Goal: Task Accomplishment & Management: Manage account settings

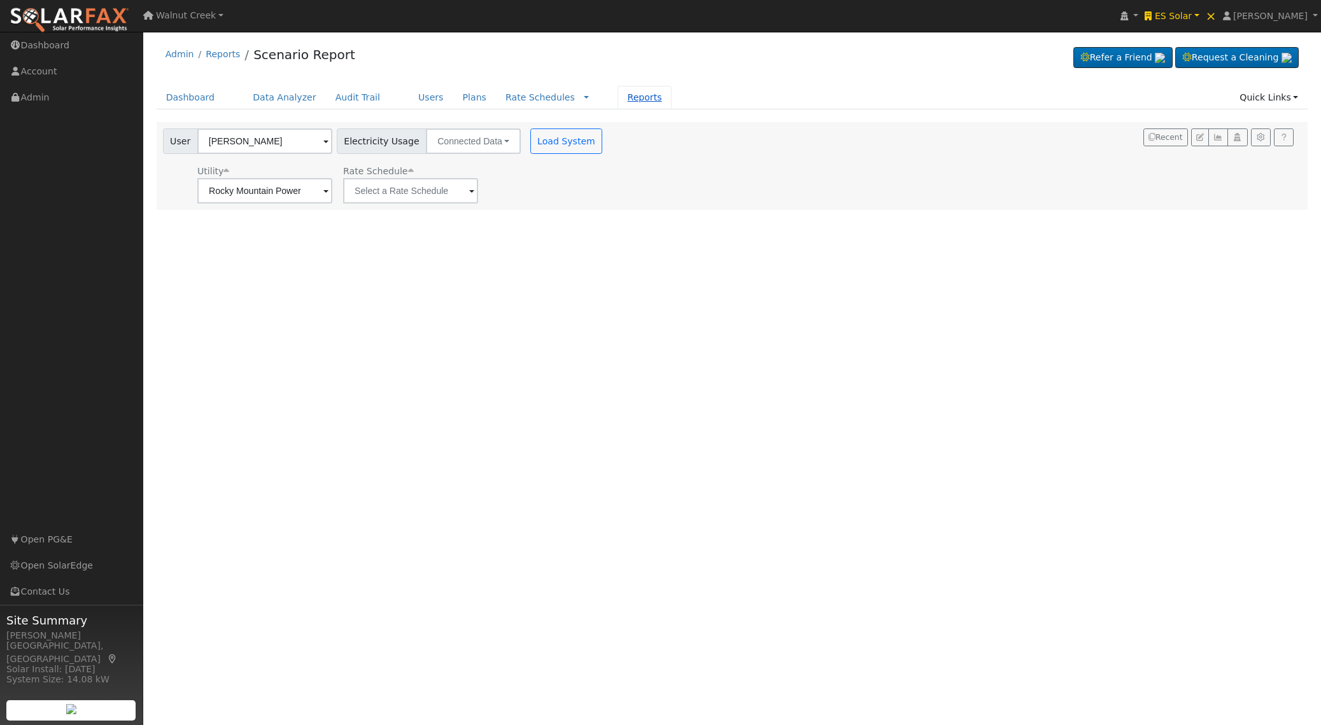
click at [631, 96] on link "Reports" at bounding box center [643, 98] width 53 height 24
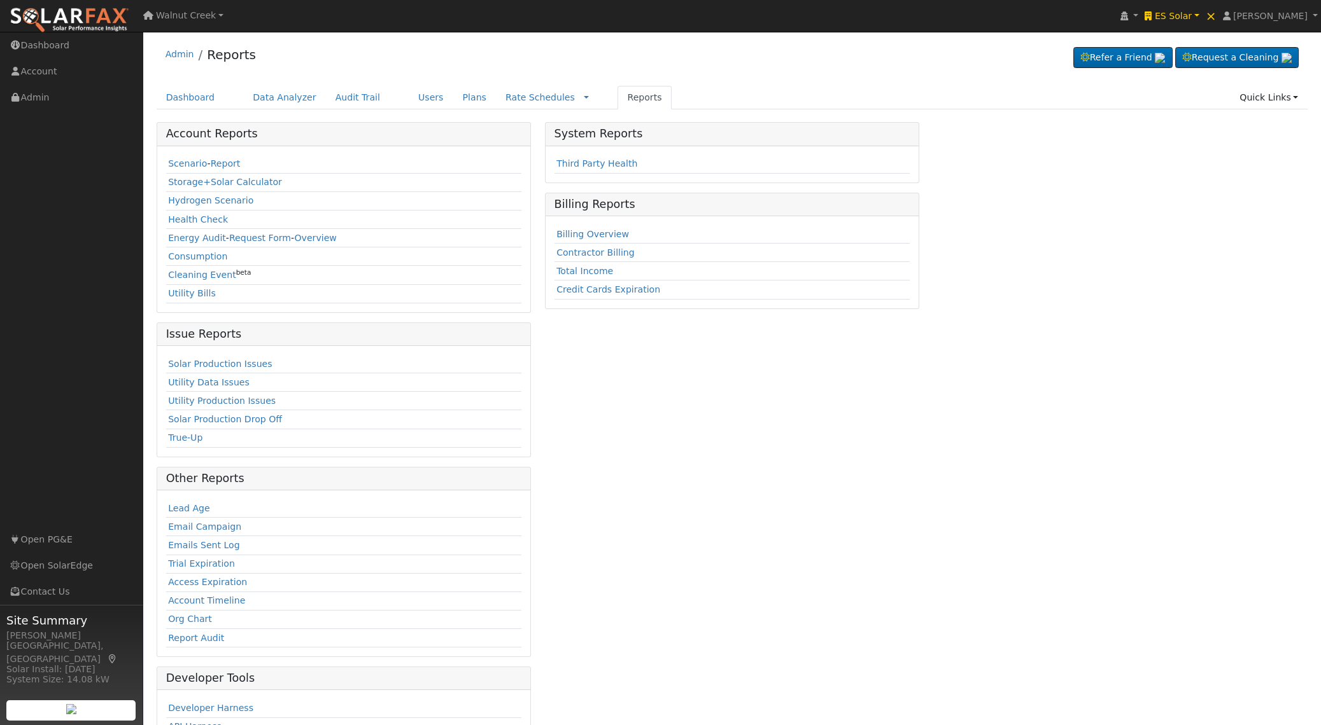
scroll to position [74, 0]
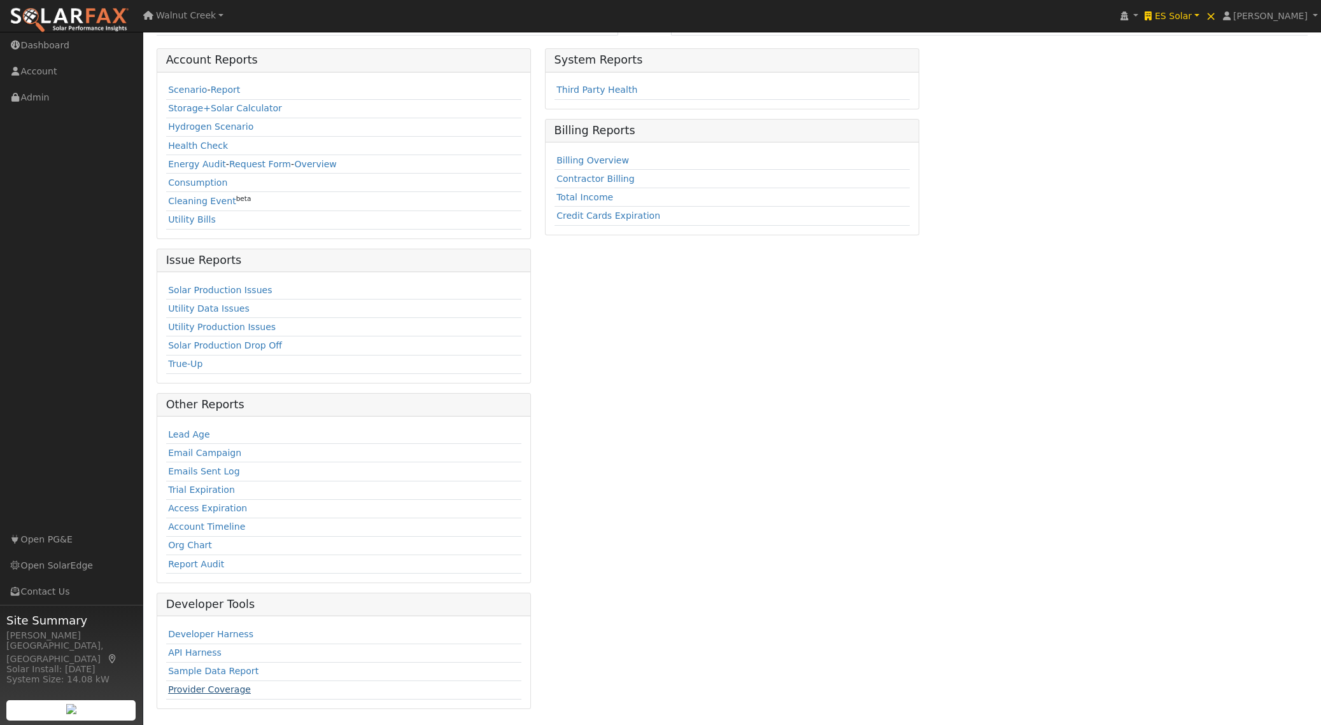
click at [223, 693] on link "Provider Coverage" at bounding box center [209, 690] width 83 height 10
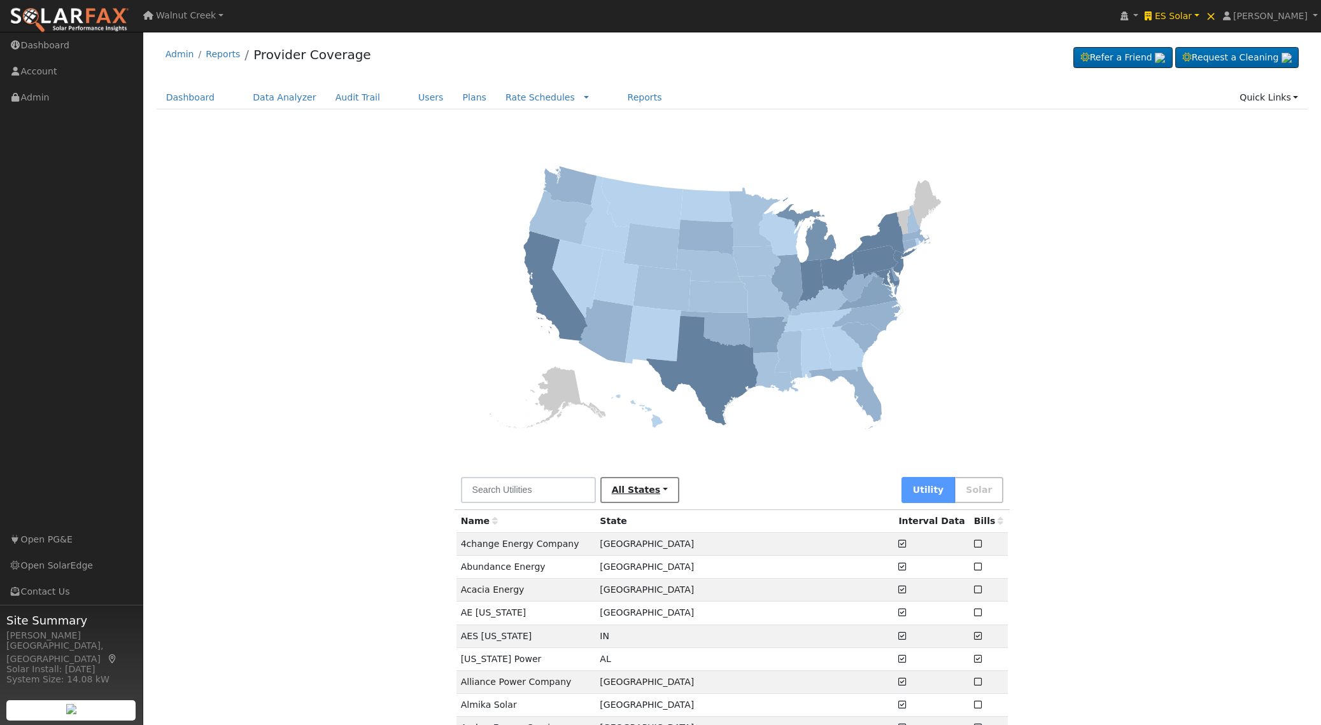
click at [603, 494] on link "All States" at bounding box center [639, 490] width 79 height 26
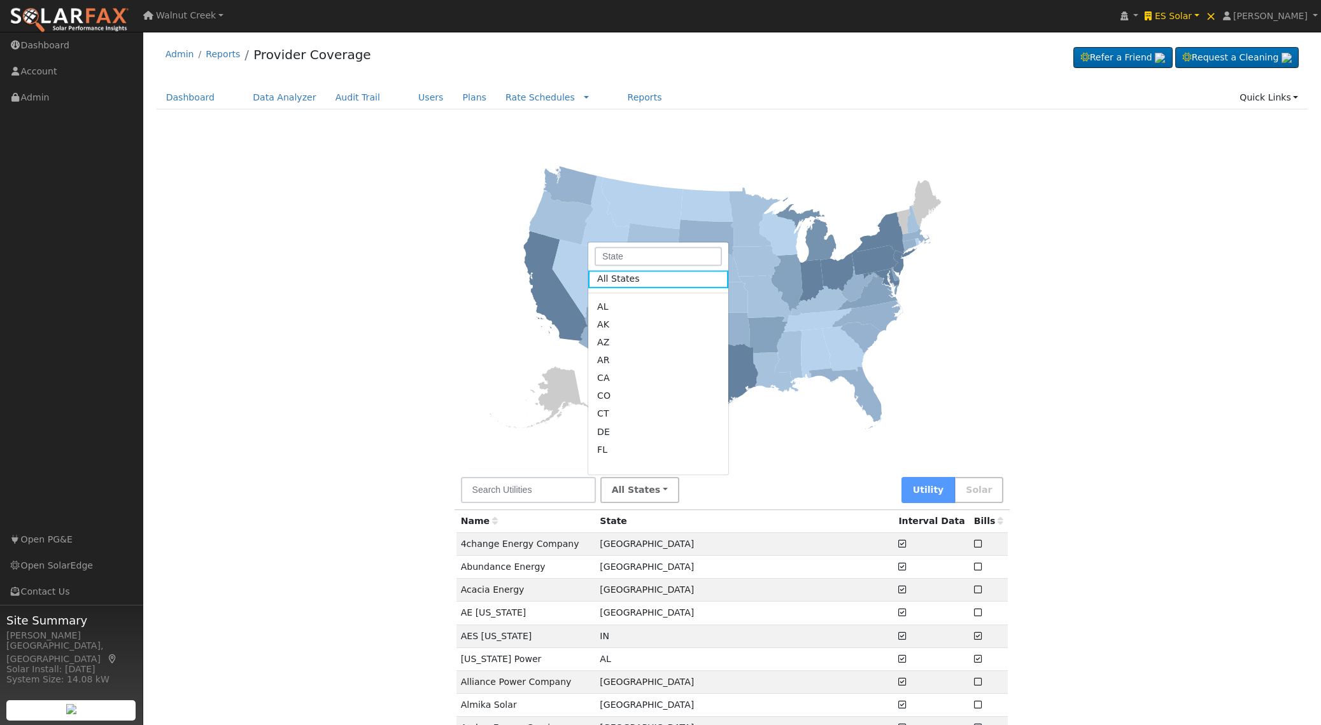
scroll to position [3, 0]
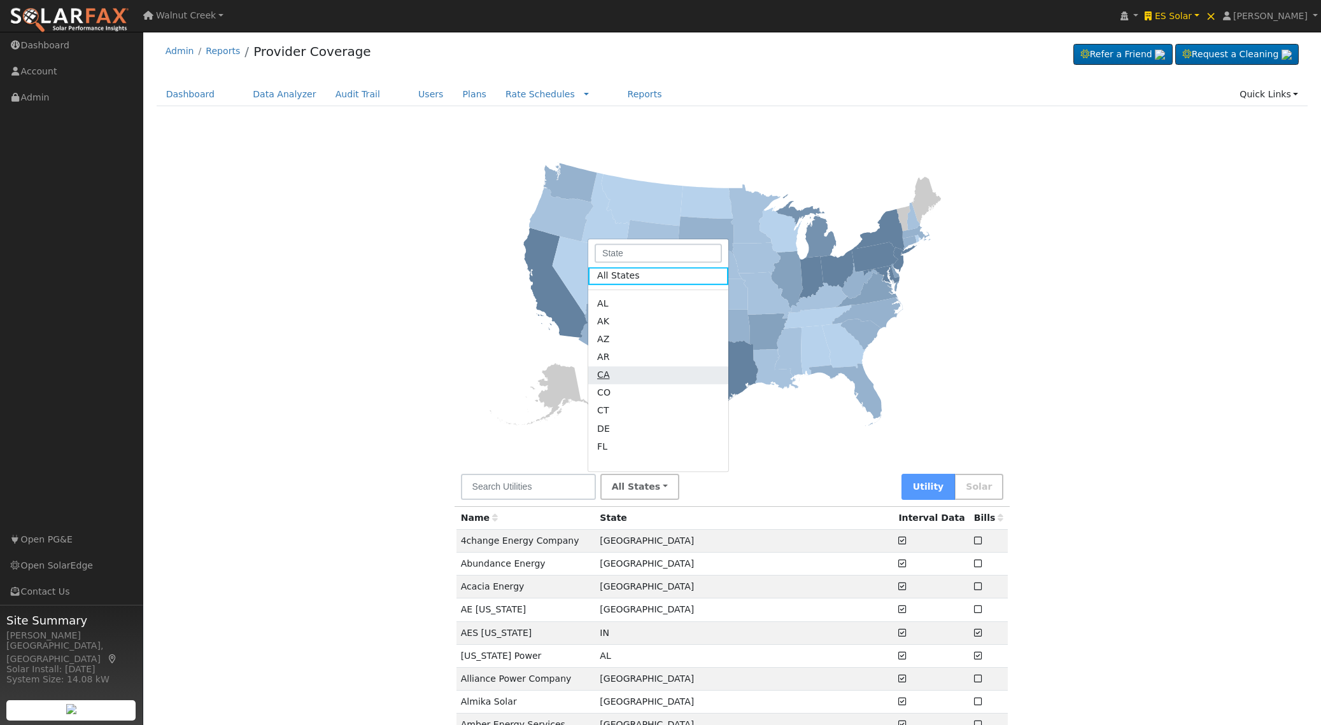
click at [608, 369] on link "CA" at bounding box center [658, 376] width 140 height 18
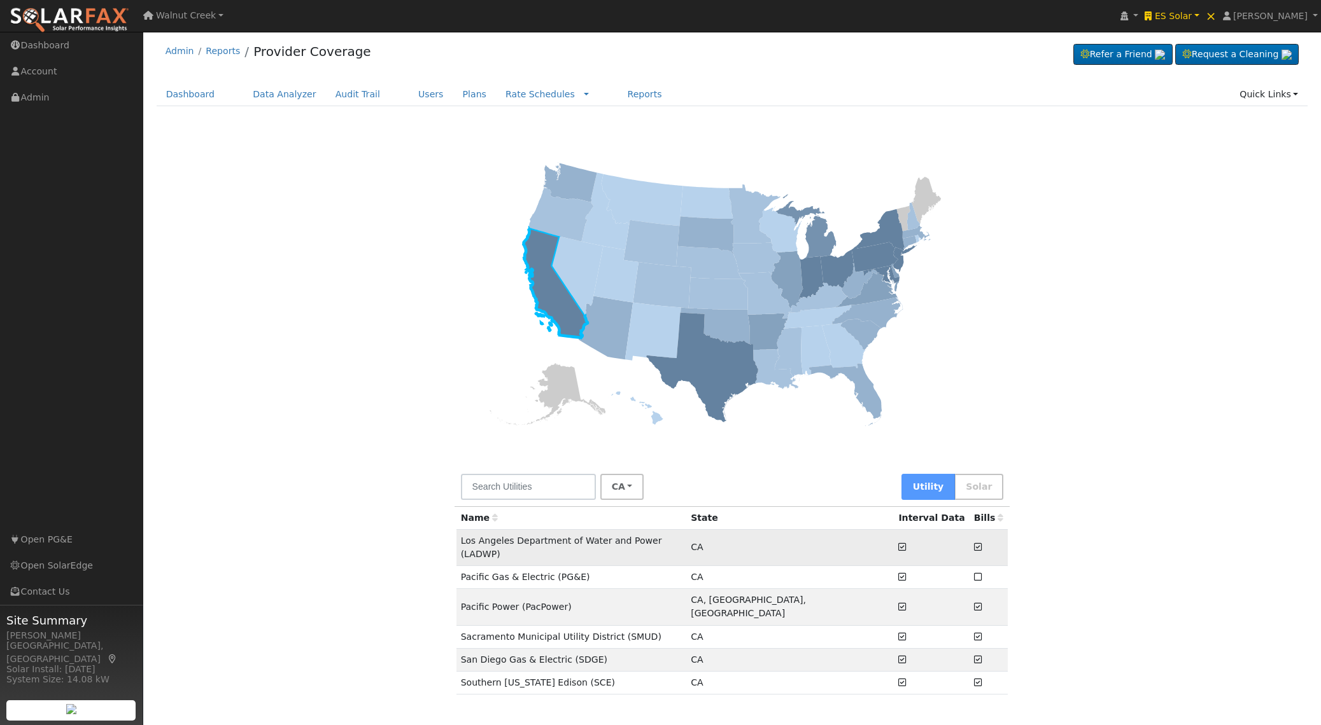
click at [687, 541] on td "Los Angeles Department of Water and Power (LADWP)" at bounding box center [571, 547] width 230 height 36
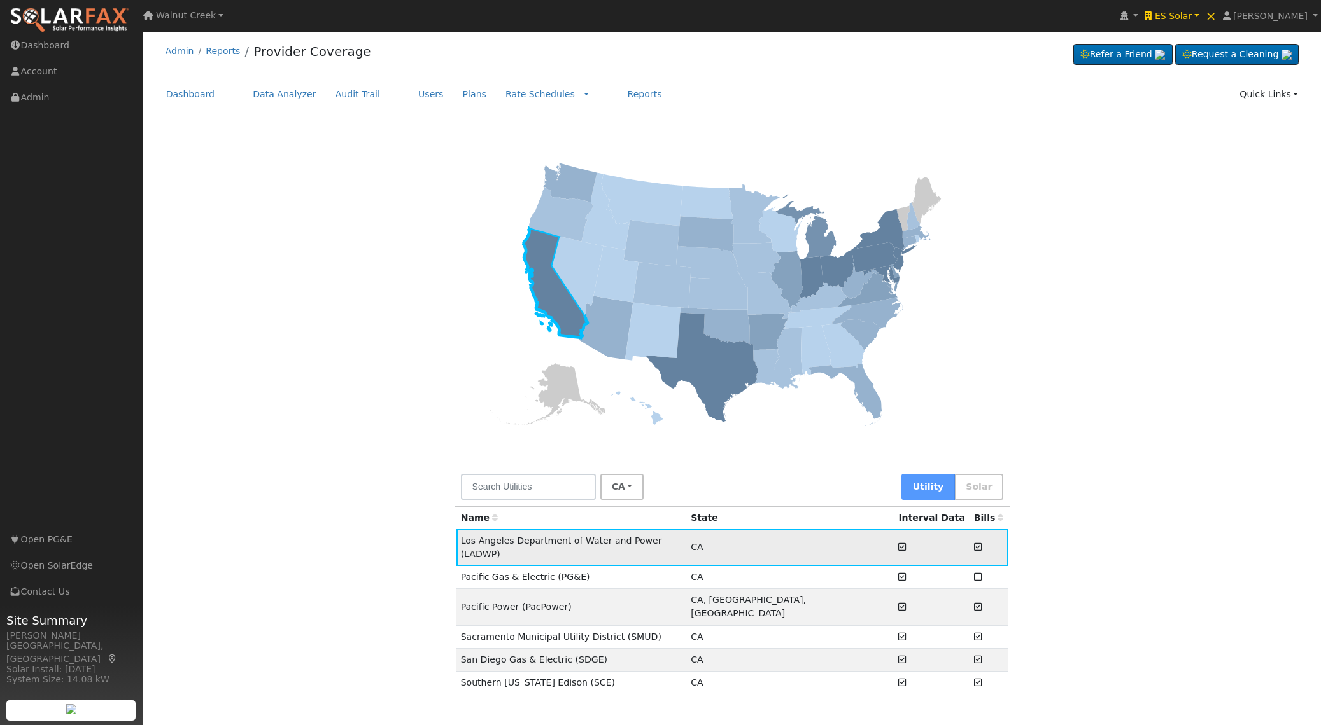
drag, startPoint x: 966, startPoint y: 539, endPoint x: 948, endPoint y: 541, distance: 17.9
click at [974, 543] on icon at bounding box center [978, 547] width 8 height 9
drag, startPoint x: 888, startPoint y: 540, endPoint x: 881, endPoint y: 540, distance: 7.0
click at [894, 540] on td at bounding box center [931, 547] width 75 height 36
click at [687, 542] on td "Los Angeles Department of Water and Power (LADWP)" at bounding box center [571, 547] width 230 height 36
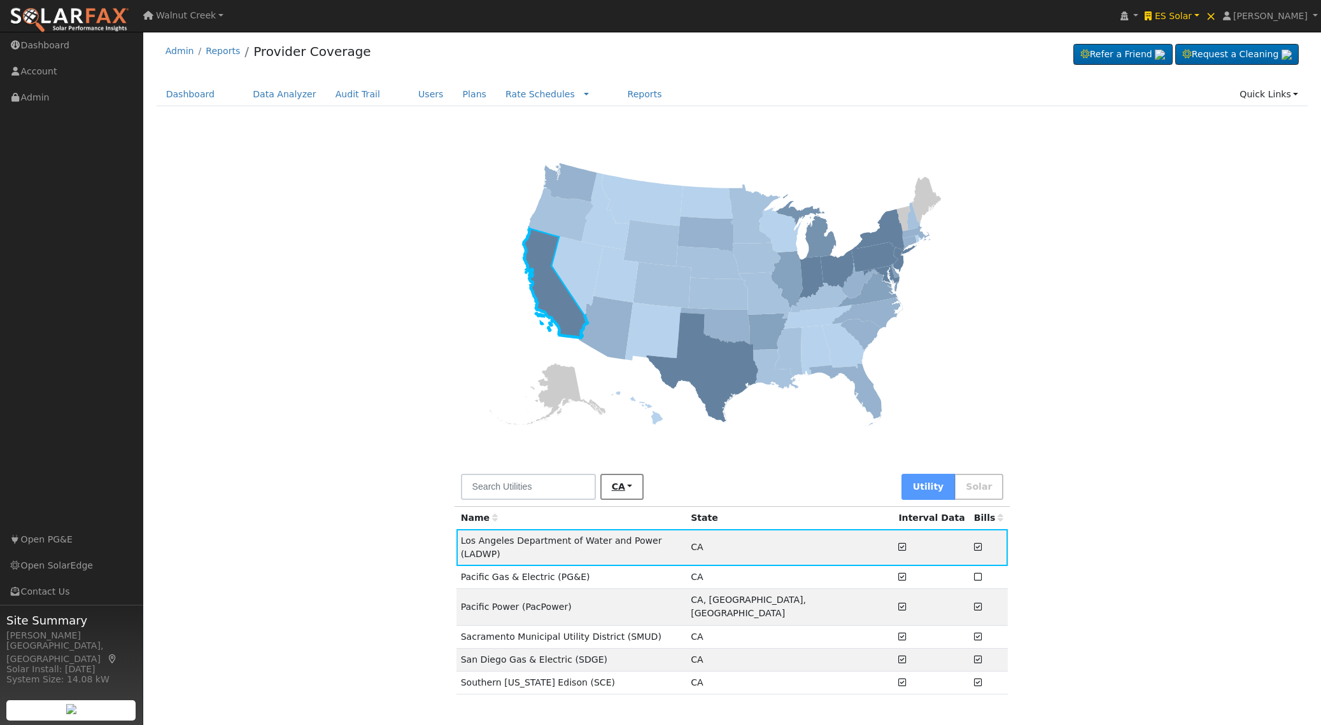
click at [613, 482] on link "CA" at bounding box center [622, 487] width 44 height 26
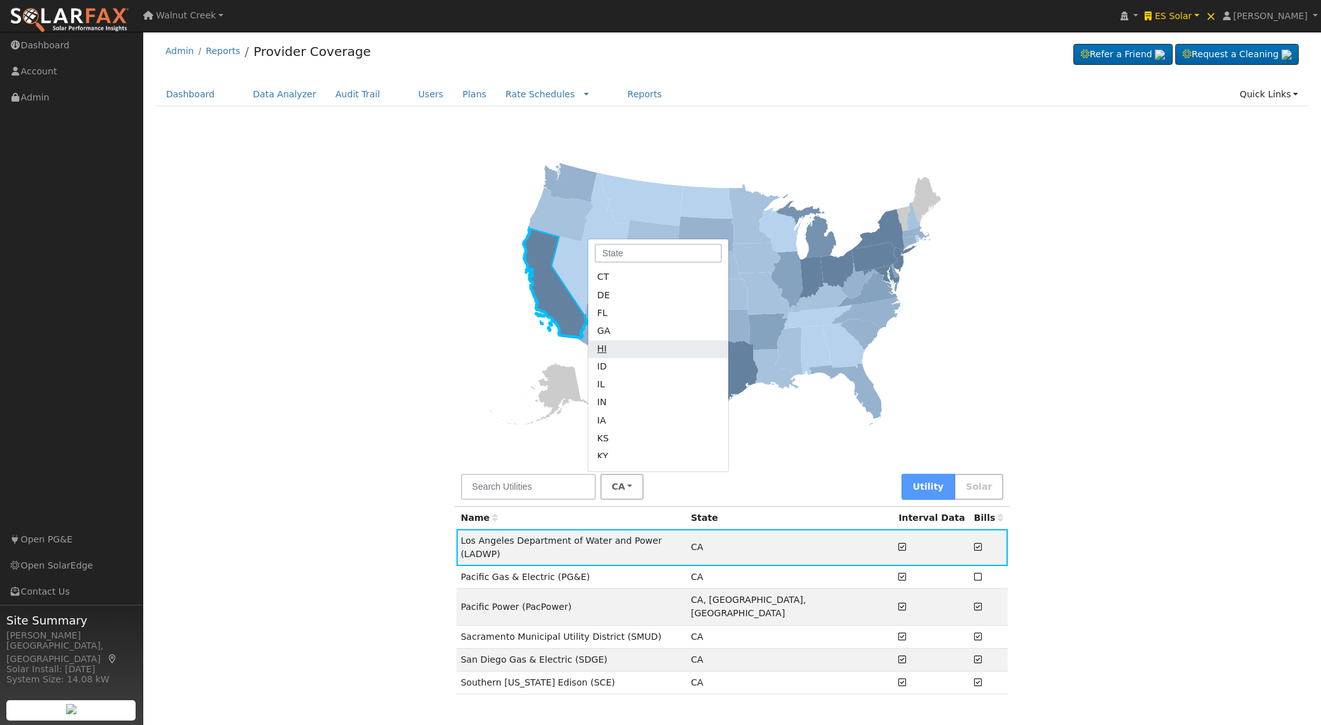
scroll to position [180, 0]
click at [626, 289] on link "GA" at bounding box center [658, 285] width 140 height 18
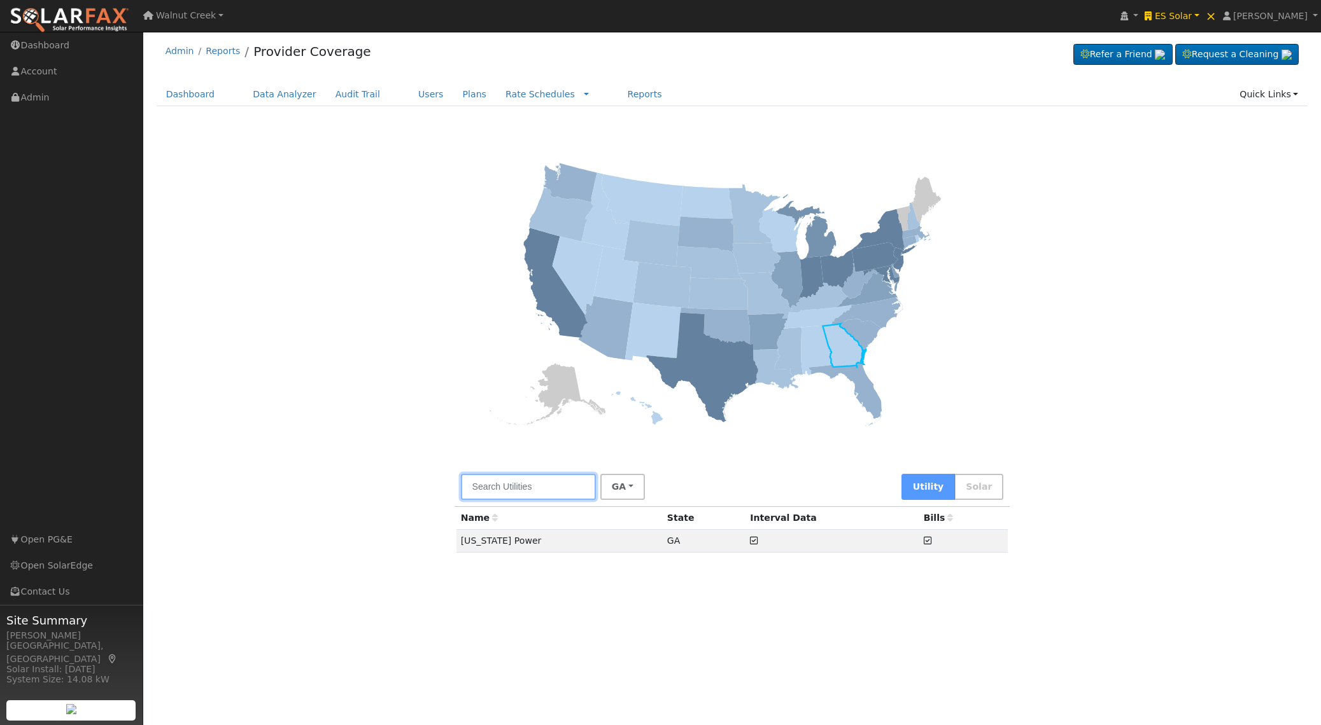
click at [543, 487] on input "text" at bounding box center [528, 487] width 135 height 26
click at [603, 484] on link "GA" at bounding box center [622, 487] width 45 height 26
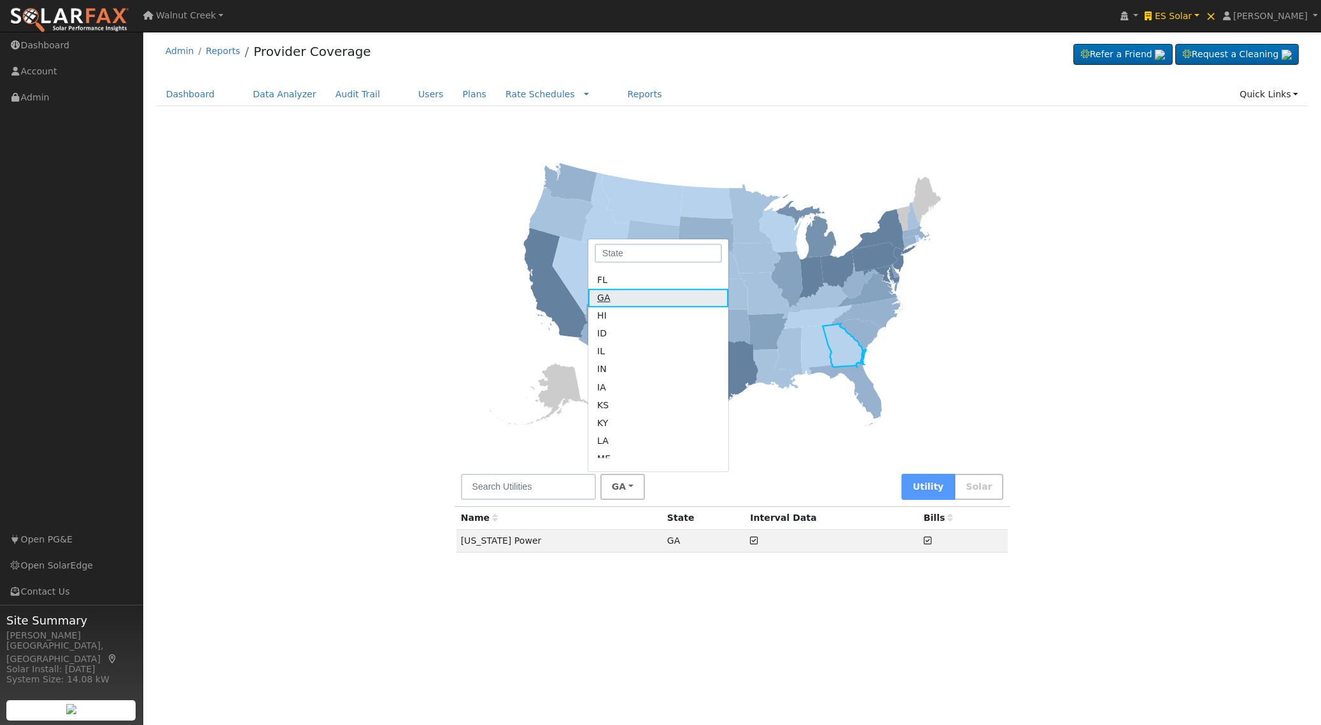
scroll to position [163, 0]
click at [622, 286] on link "FL" at bounding box center [658, 284] width 140 height 18
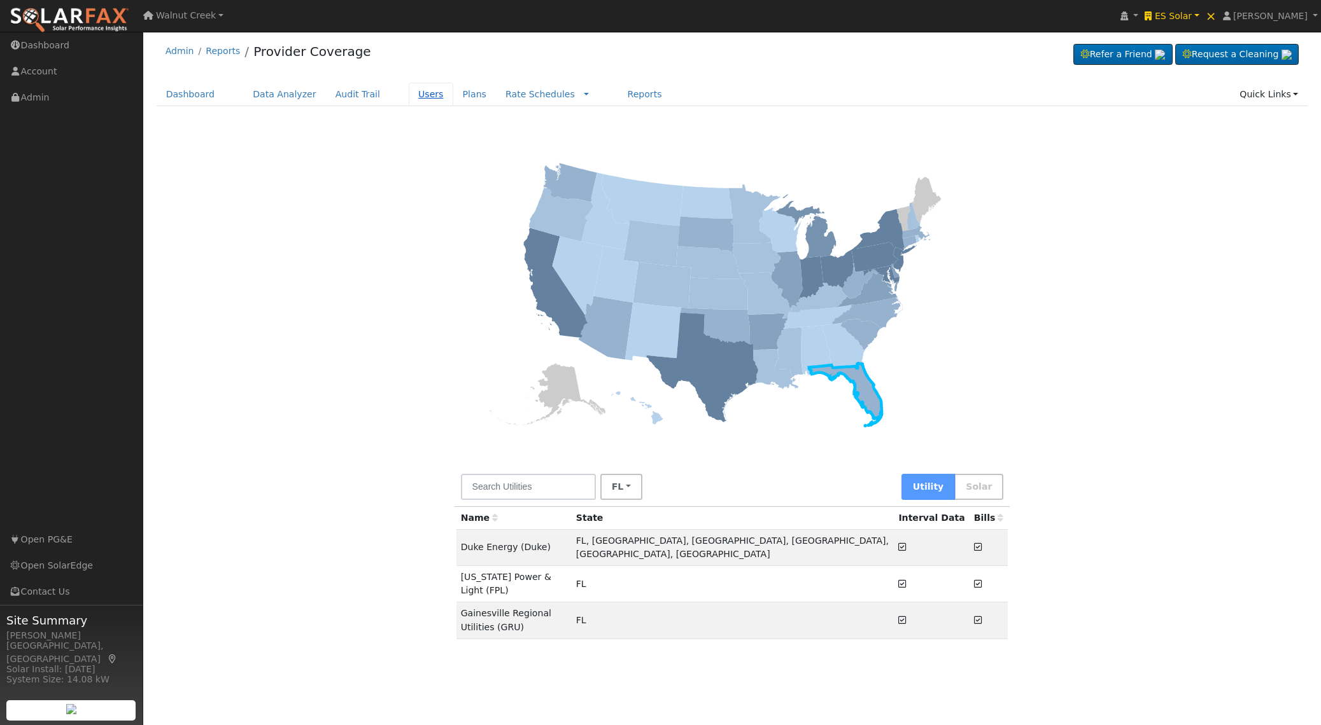
click at [411, 95] on link "Users" at bounding box center [431, 95] width 45 height 24
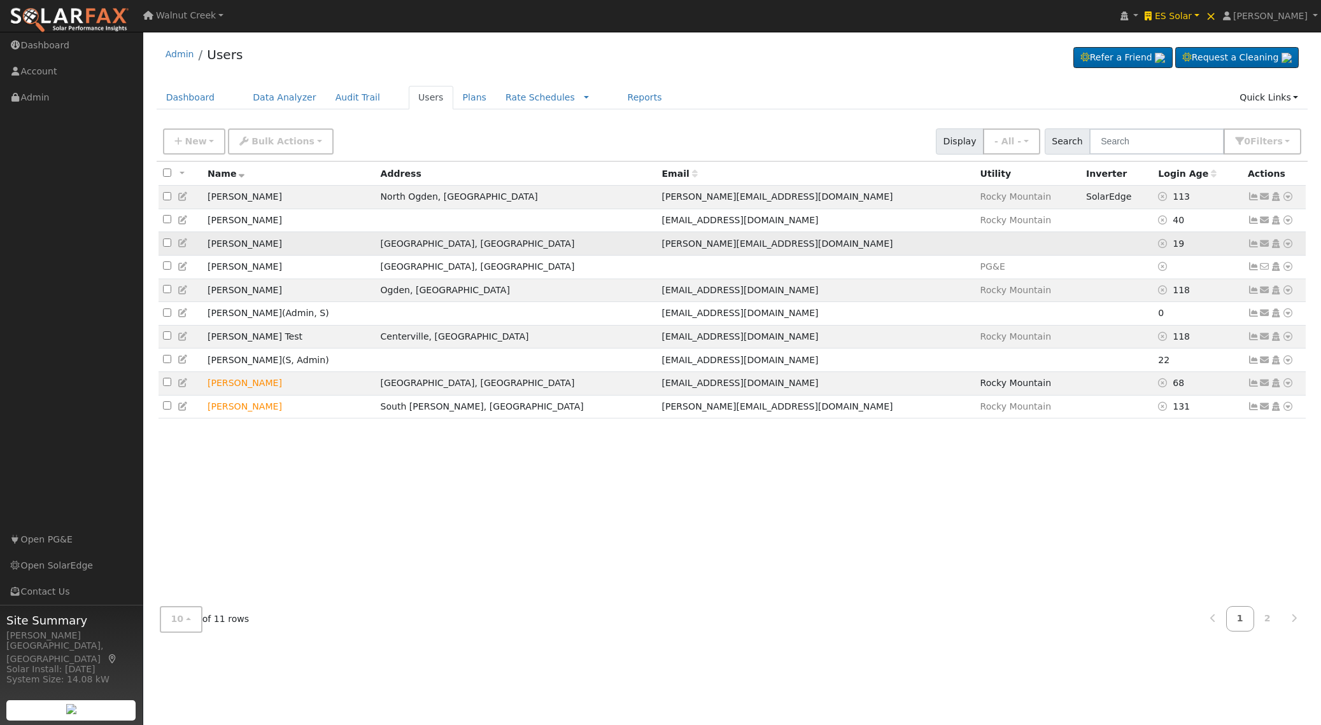
click at [1288, 246] on icon at bounding box center [1287, 243] width 11 height 9
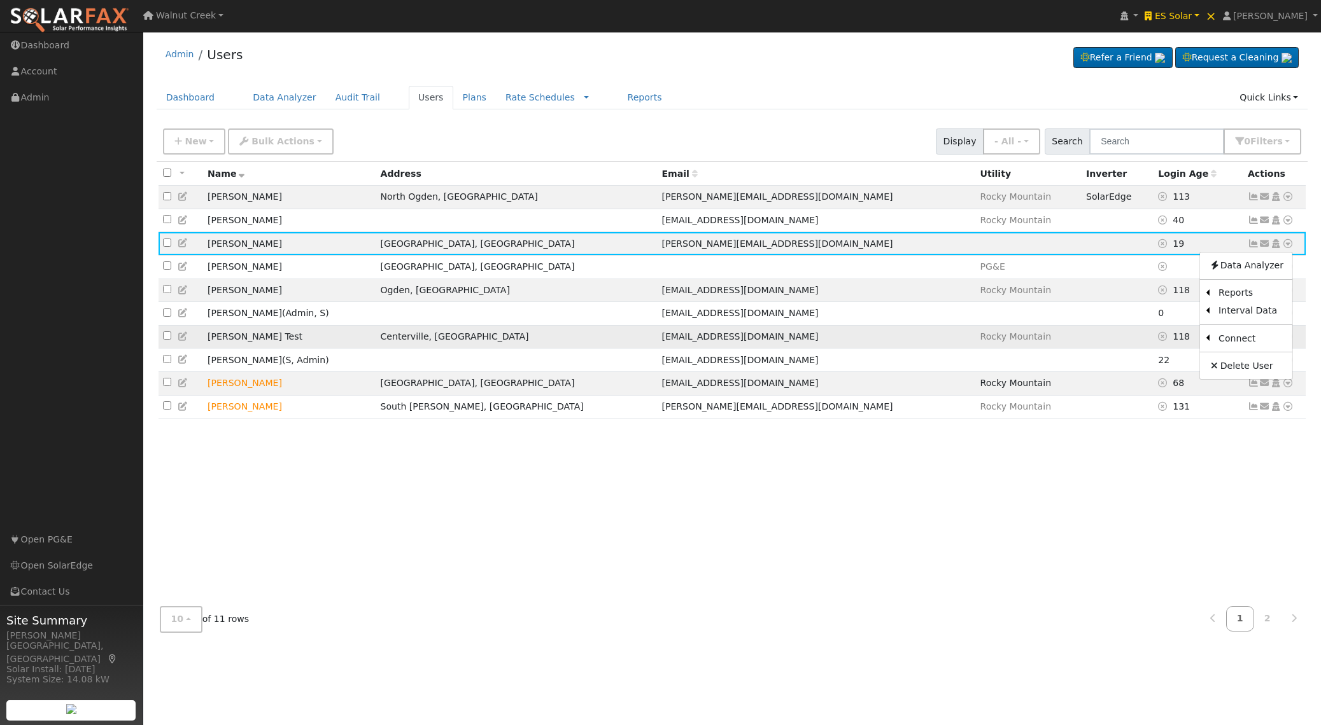
click at [0, 0] on link "Utility" at bounding box center [0, 0] width 0 height 0
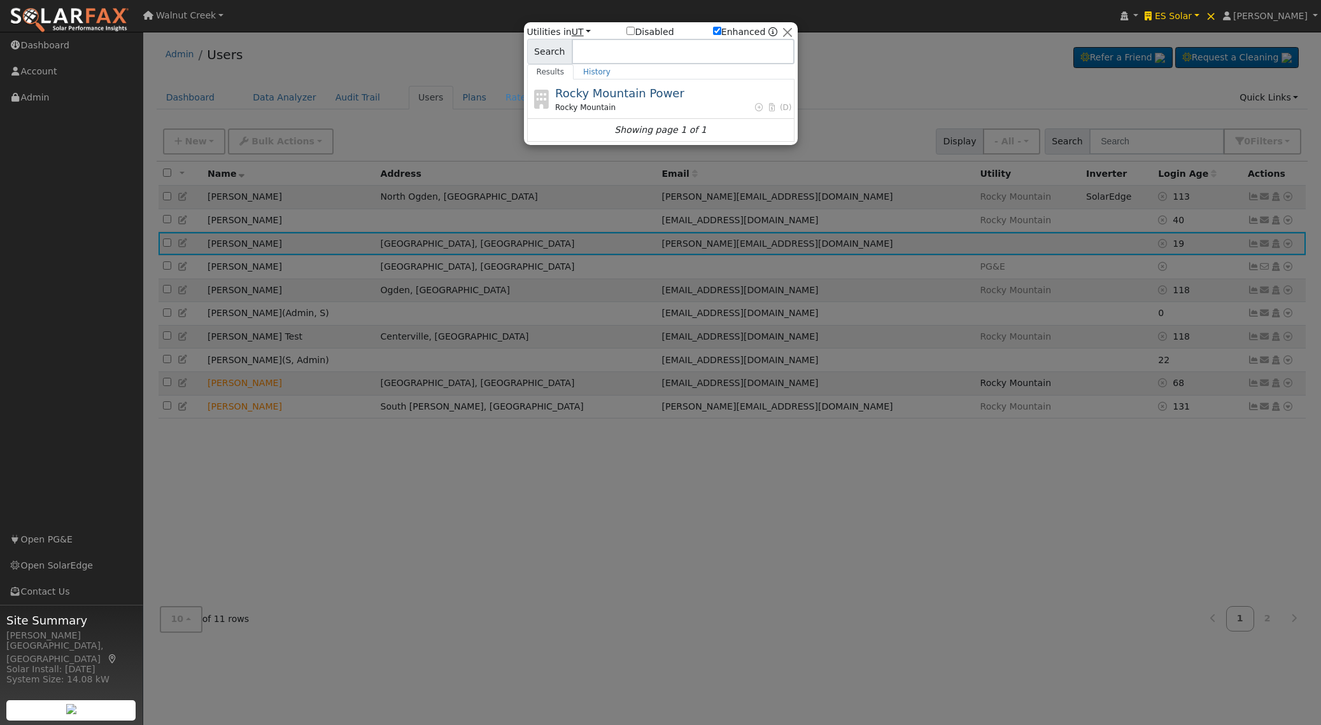
click at [577, 31] on link "UT" at bounding box center [580, 32] width 19 height 10
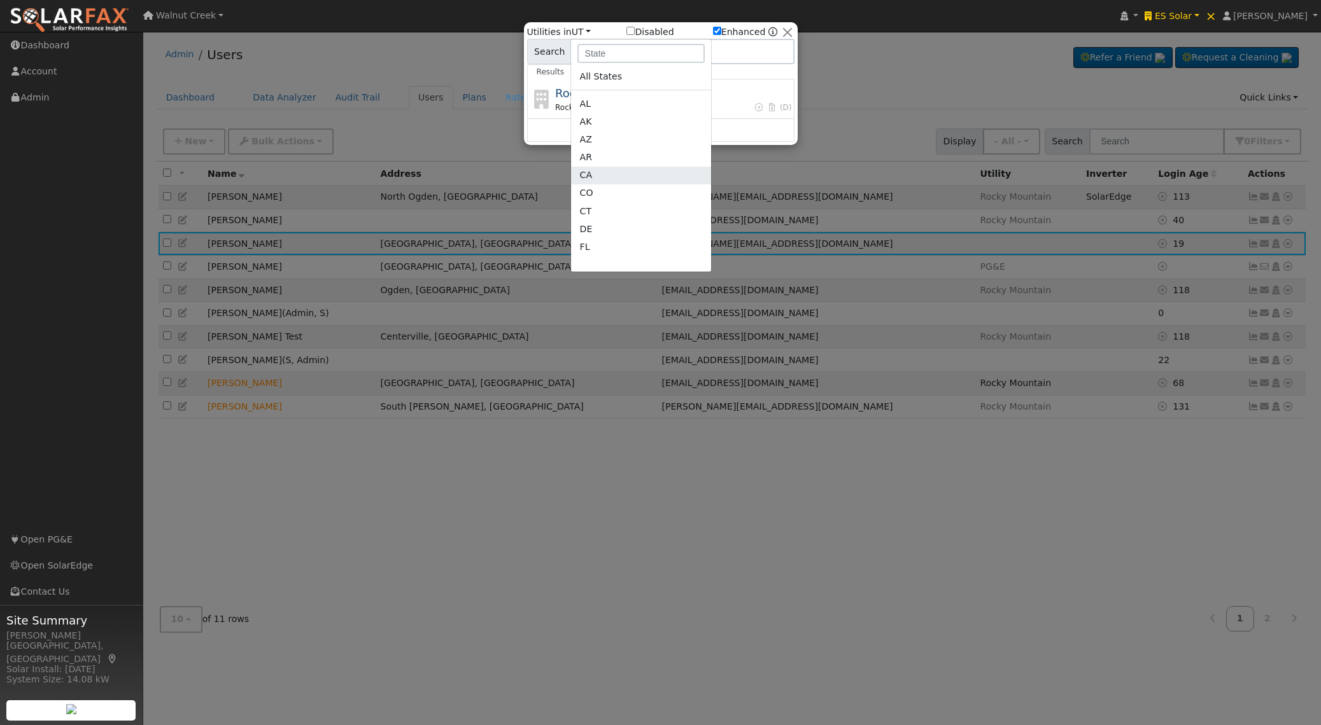
click at [613, 172] on link "CA" at bounding box center [641, 176] width 140 height 18
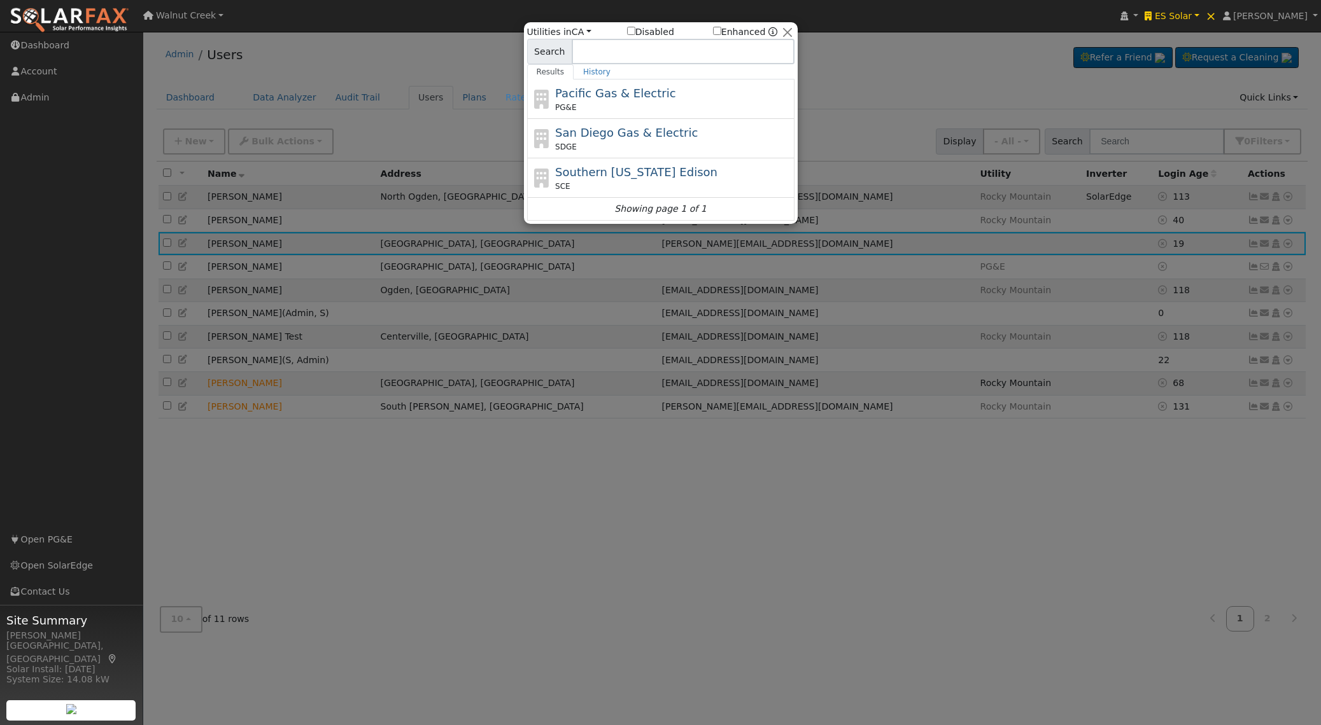
click at [733, 28] on label "Enhanced" at bounding box center [739, 31] width 53 height 13
click at [721, 28] on input "Enhanced" at bounding box center [717, 31] width 8 height 8
checkbox input "true"
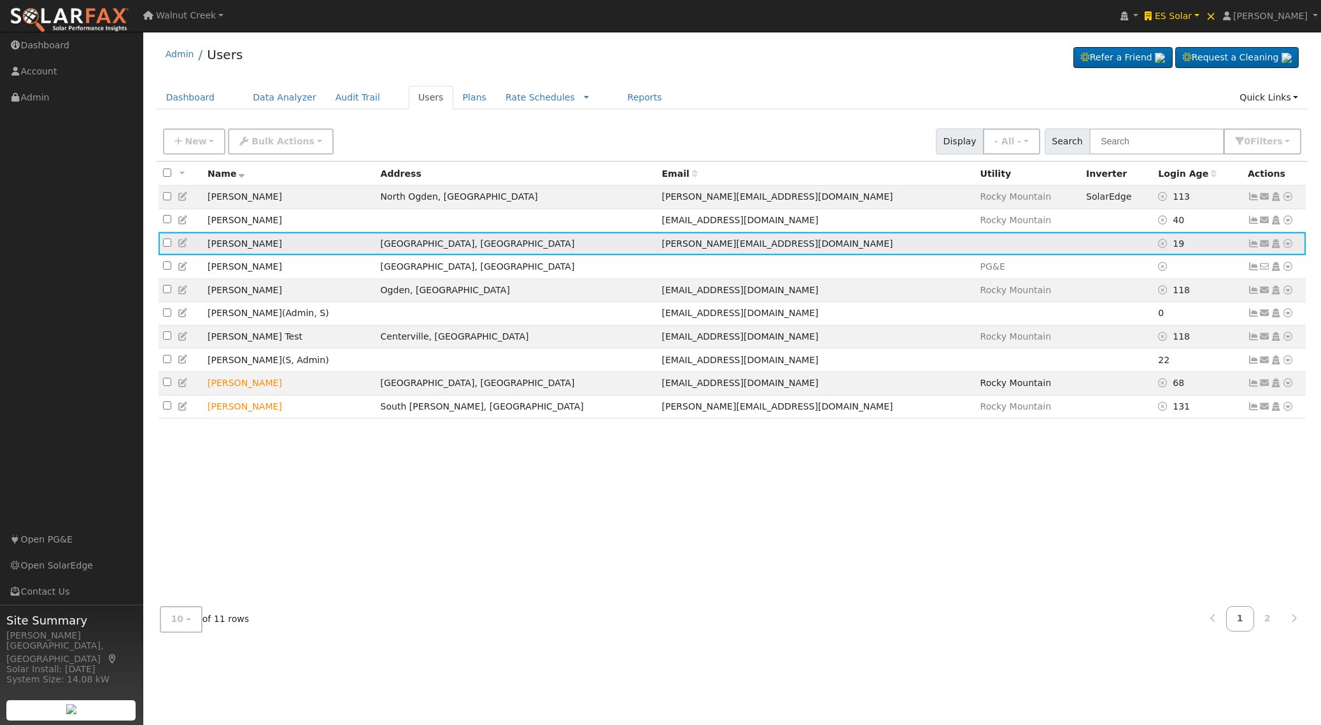
click at [1287, 244] on icon at bounding box center [1287, 243] width 11 height 9
click at [1167, 341] on link "Utility" at bounding box center [1155, 340] width 88 height 18
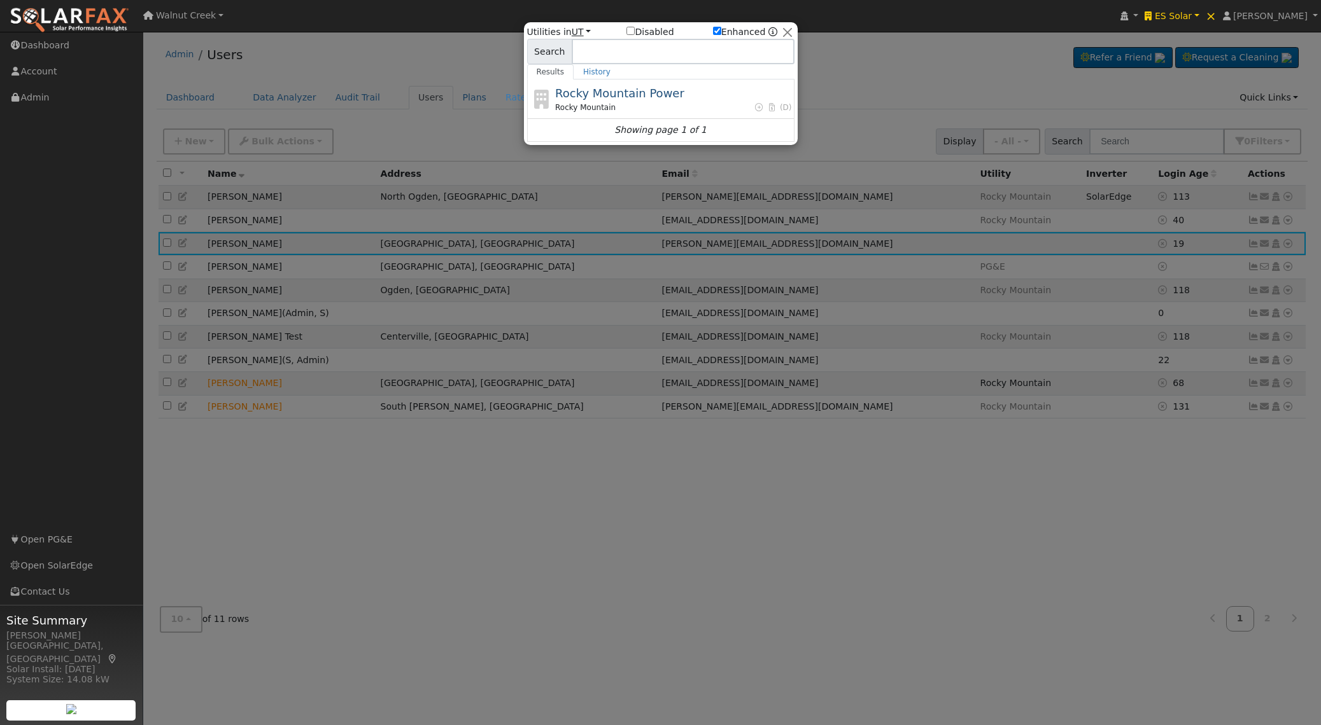
click at [580, 28] on link "UT" at bounding box center [580, 32] width 19 height 10
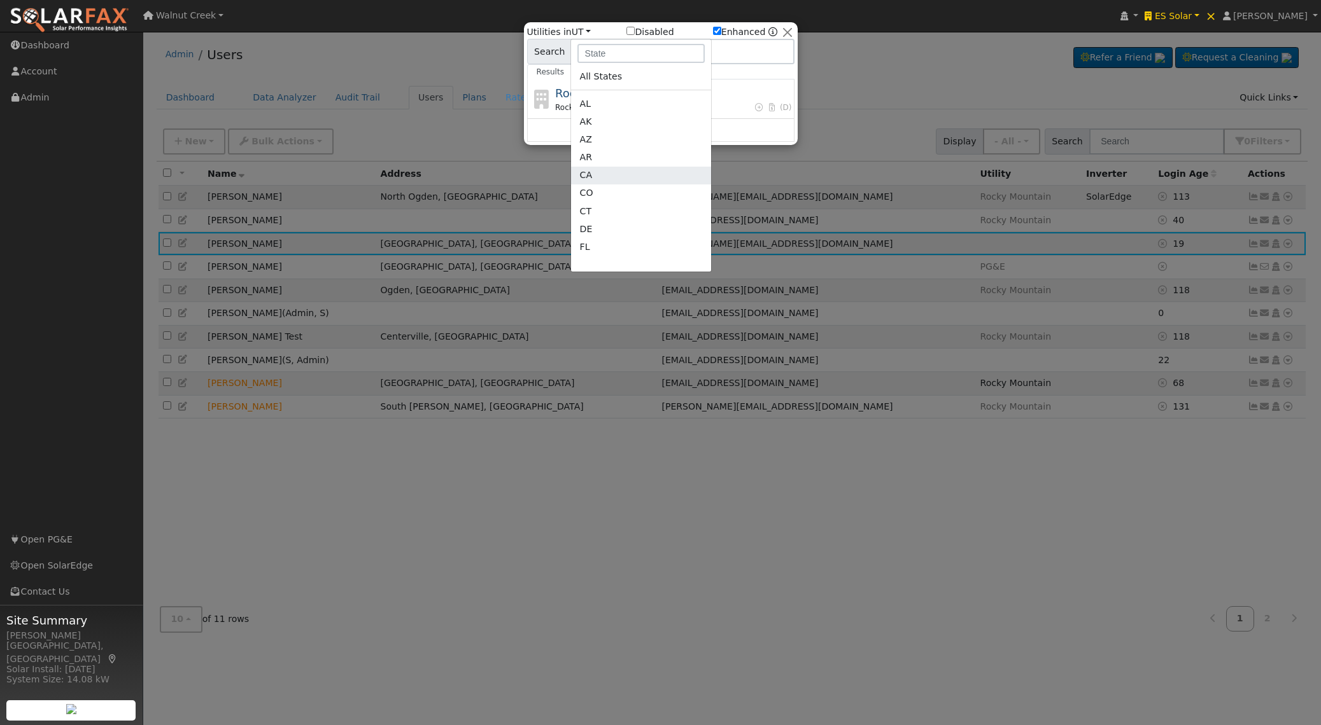
click at [585, 179] on link "CA" at bounding box center [641, 176] width 140 height 18
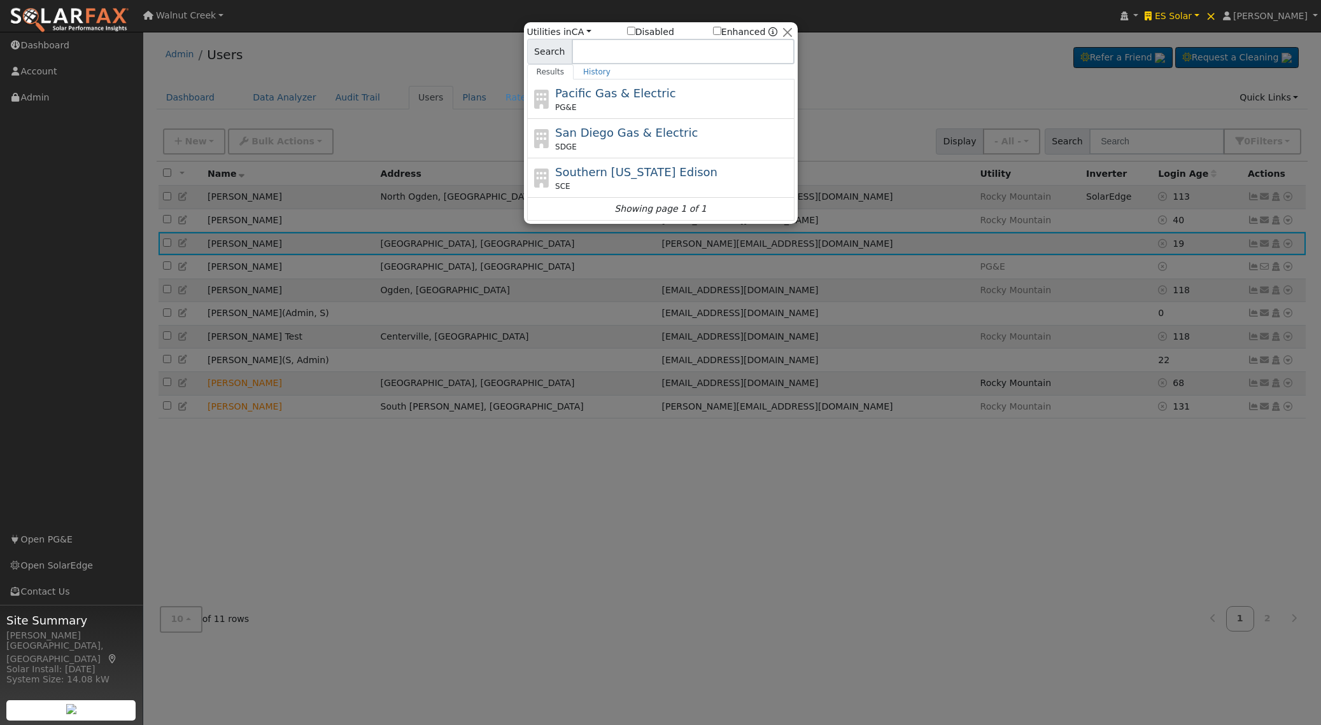
click at [734, 30] on label "Enhanced" at bounding box center [739, 31] width 53 height 13
click at [721, 30] on input "Enhanced" at bounding box center [717, 31] width 8 height 8
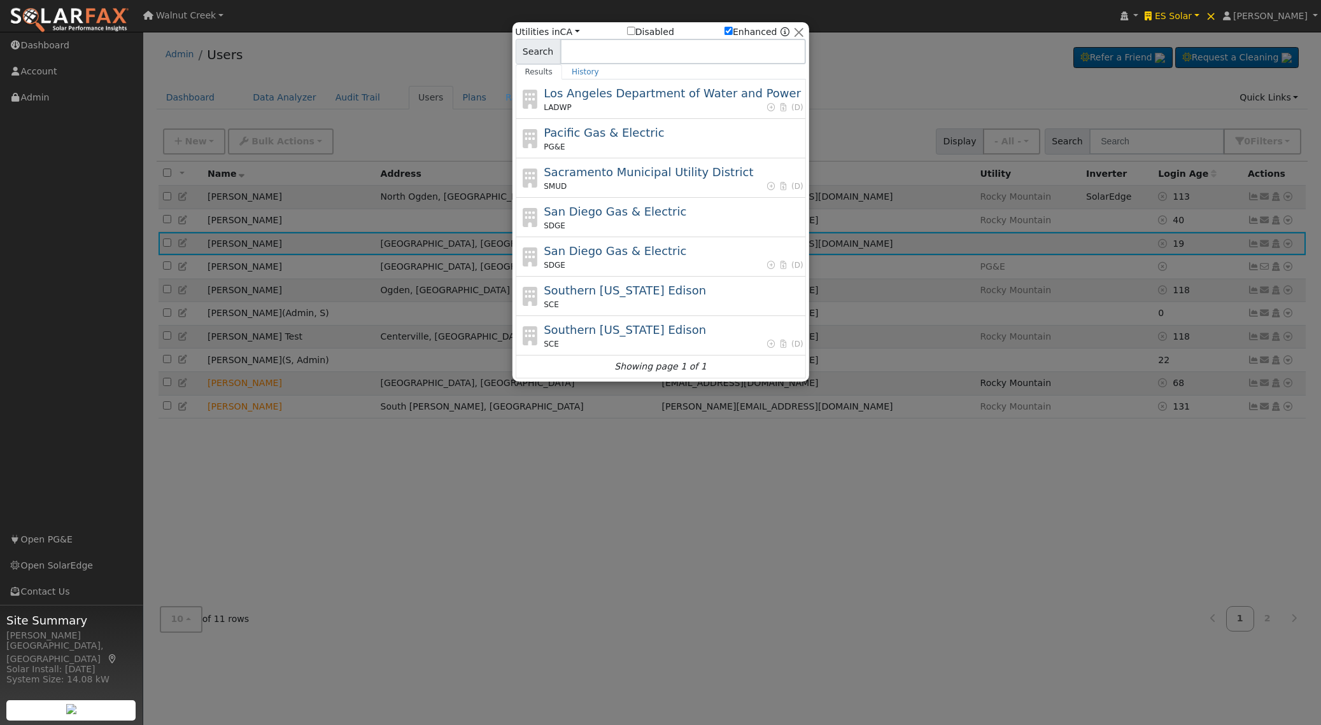
click at [748, 29] on label "Enhanced" at bounding box center [750, 31] width 53 height 13
click at [733, 29] on input "Enhanced" at bounding box center [728, 31] width 8 height 8
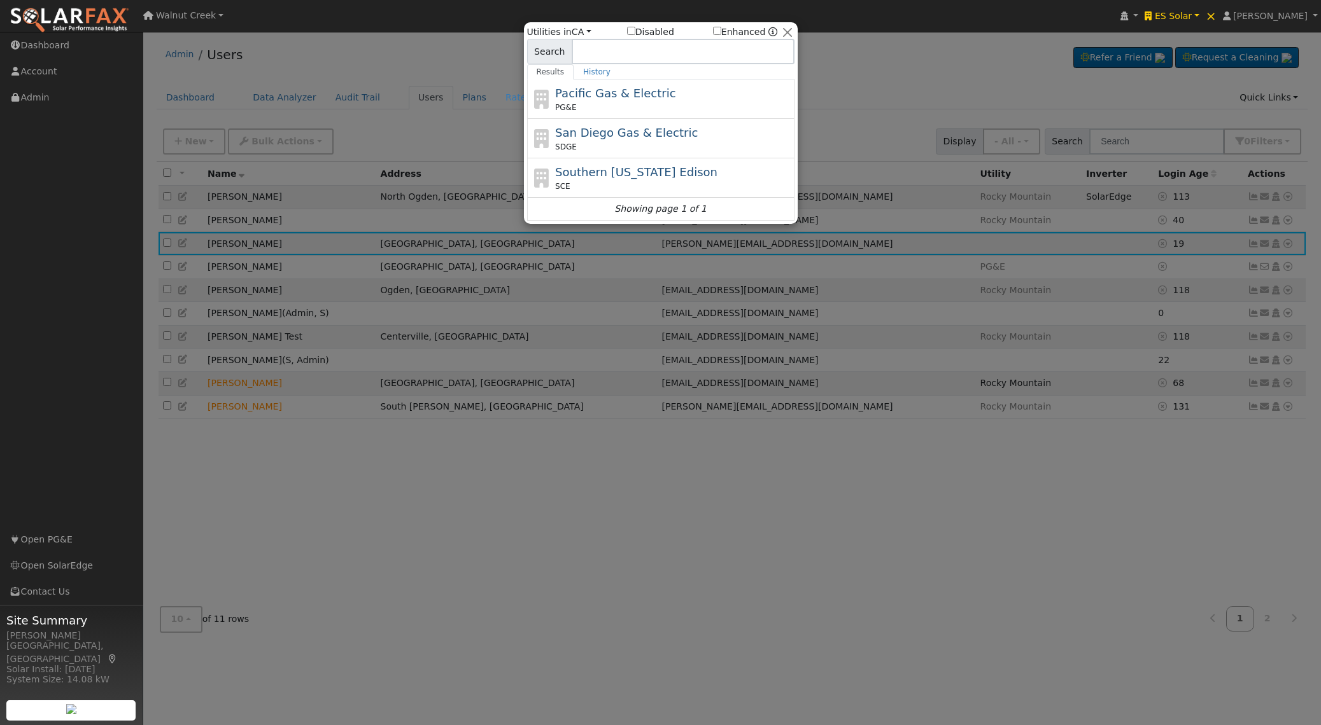
click at [587, 32] on div "Utilities in All Utilities CA All States AL AK AZ AR CA CO [GEOGRAPHIC_DATA] DE…" at bounding box center [660, 31] width 267 height 13
click at [583, 32] on link "CA" at bounding box center [581, 32] width 20 height 10
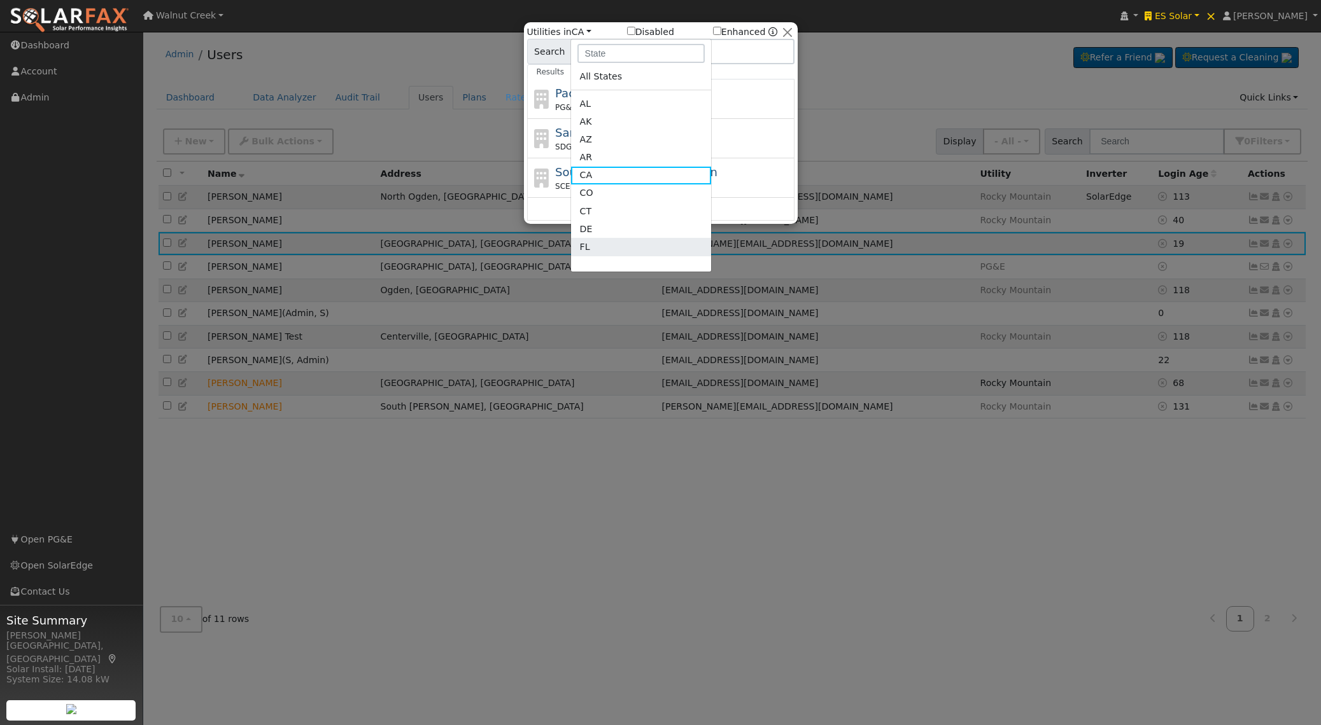
click at [623, 245] on link "FL" at bounding box center [641, 247] width 140 height 18
checkbox input "true"
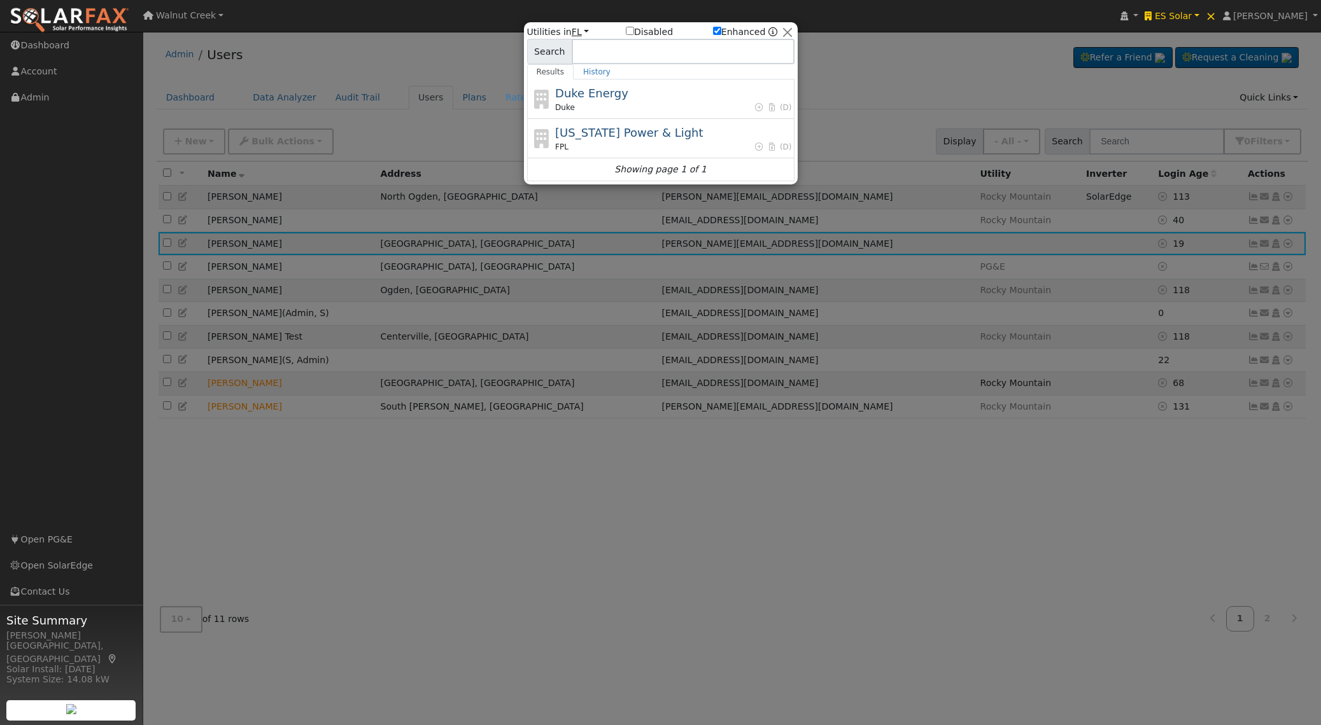
click at [577, 33] on link "FL" at bounding box center [580, 32] width 18 height 10
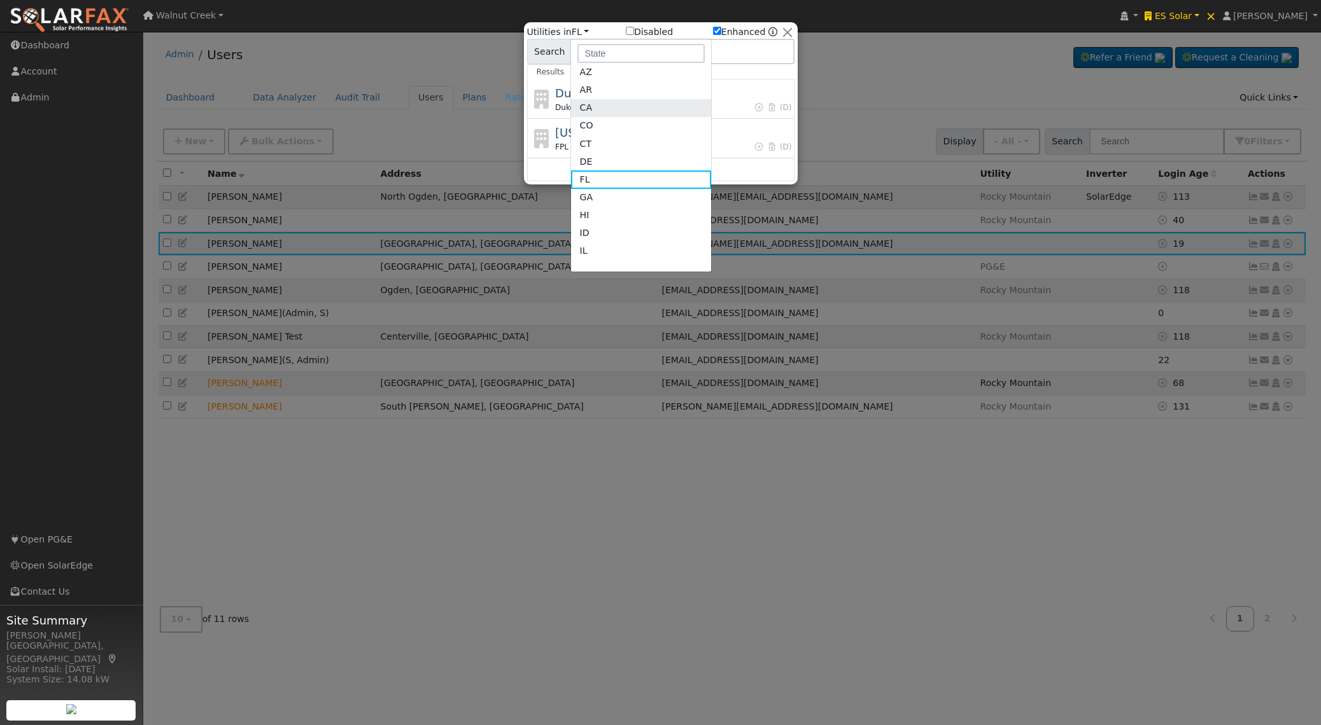
scroll to position [71, 0]
click at [620, 189] on link "GA" at bounding box center [641, 194] width 140 height 18
